Goal: Find specific page/section

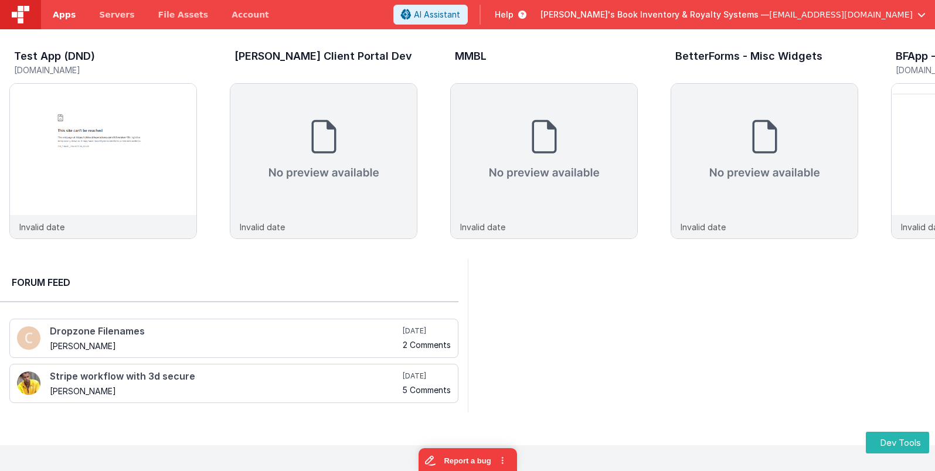
click at [55, 13] on span "Apps" at bounding box center [64, 15] width 23 height 12
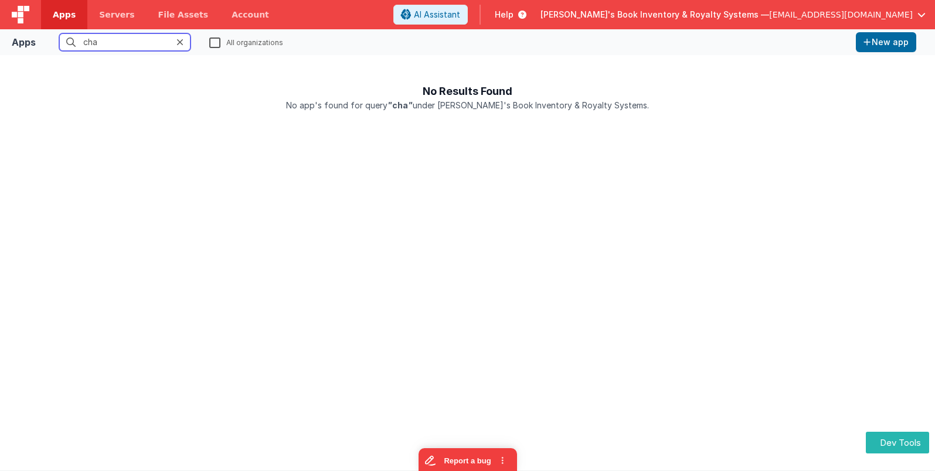
type input "cha"
drag, startPoint x: 250, startPoint y: 46, endPoint x: 227, endPoint y: 55, distance: 24.3
click at [249, 46] on label "All organizations" at bounding box center [246, 41] width 74 height 11
click at [0, 0] on input "All organizations" at bounding box center [0, 0] width 0 height 0
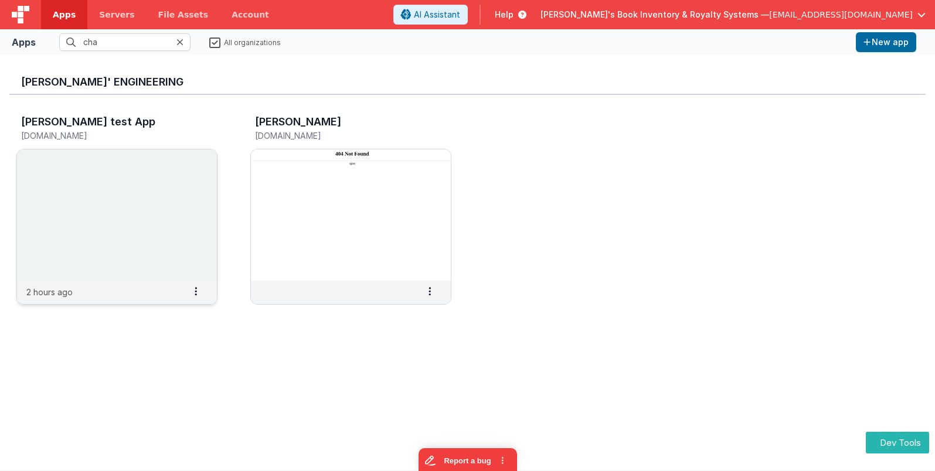
click at [94, 181] on img at bounding box center [117, 214] width 200 height 131
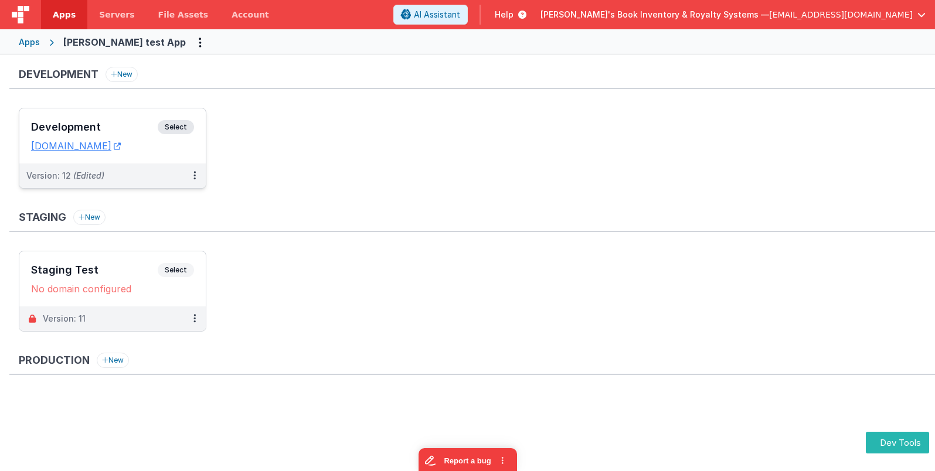
click at [174, 120] on span "Select" at bounding box center [176, 127] width 36 height 14
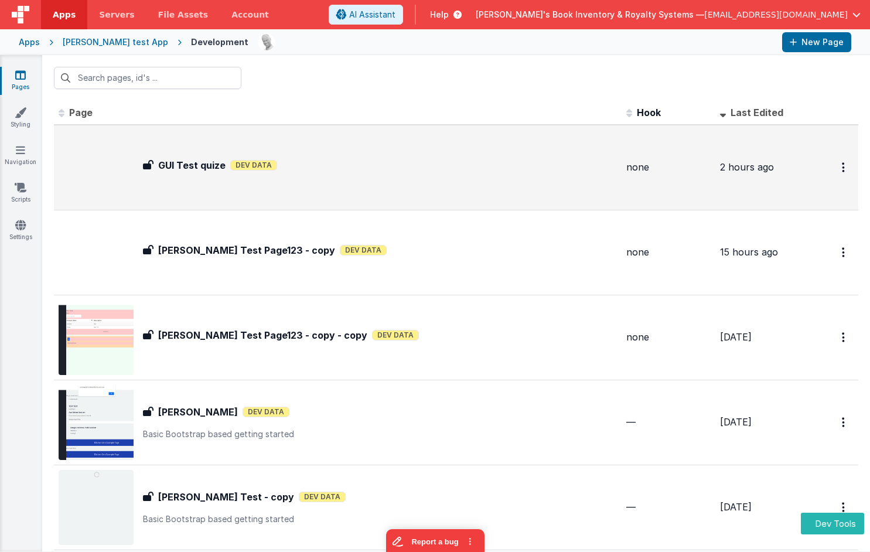
click at [285, 154] on div "GUI Test quize GUI Test quize Dev Data" at bounding box center [338, 167] width 559 height 75
